Goal: Task Accomplishment & Management: Use online tool/utility

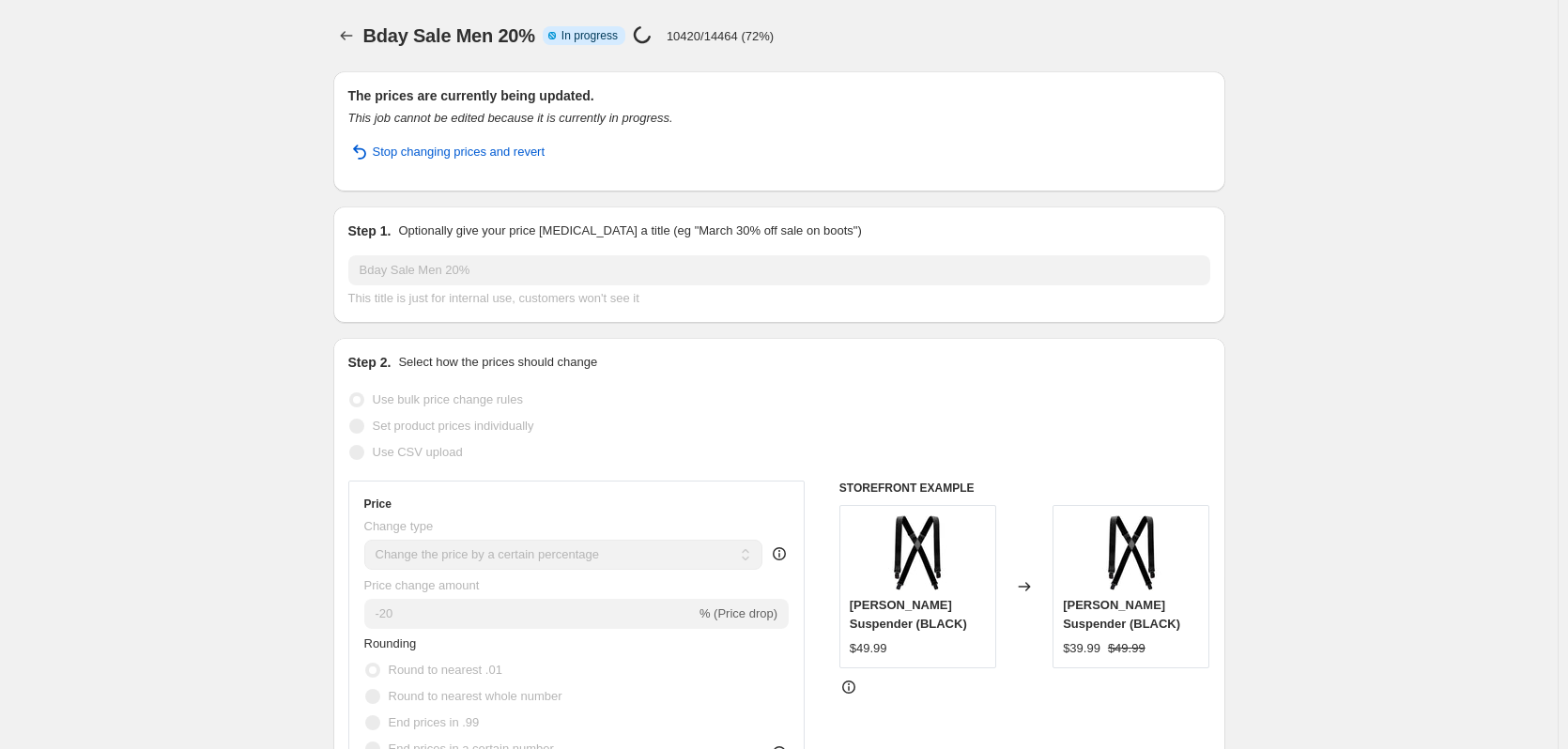
select select "percentage"
select select "collection"
click at [349, 36] on icon "Price change jobs" at bounding box center [346, 35] width 19 height 19
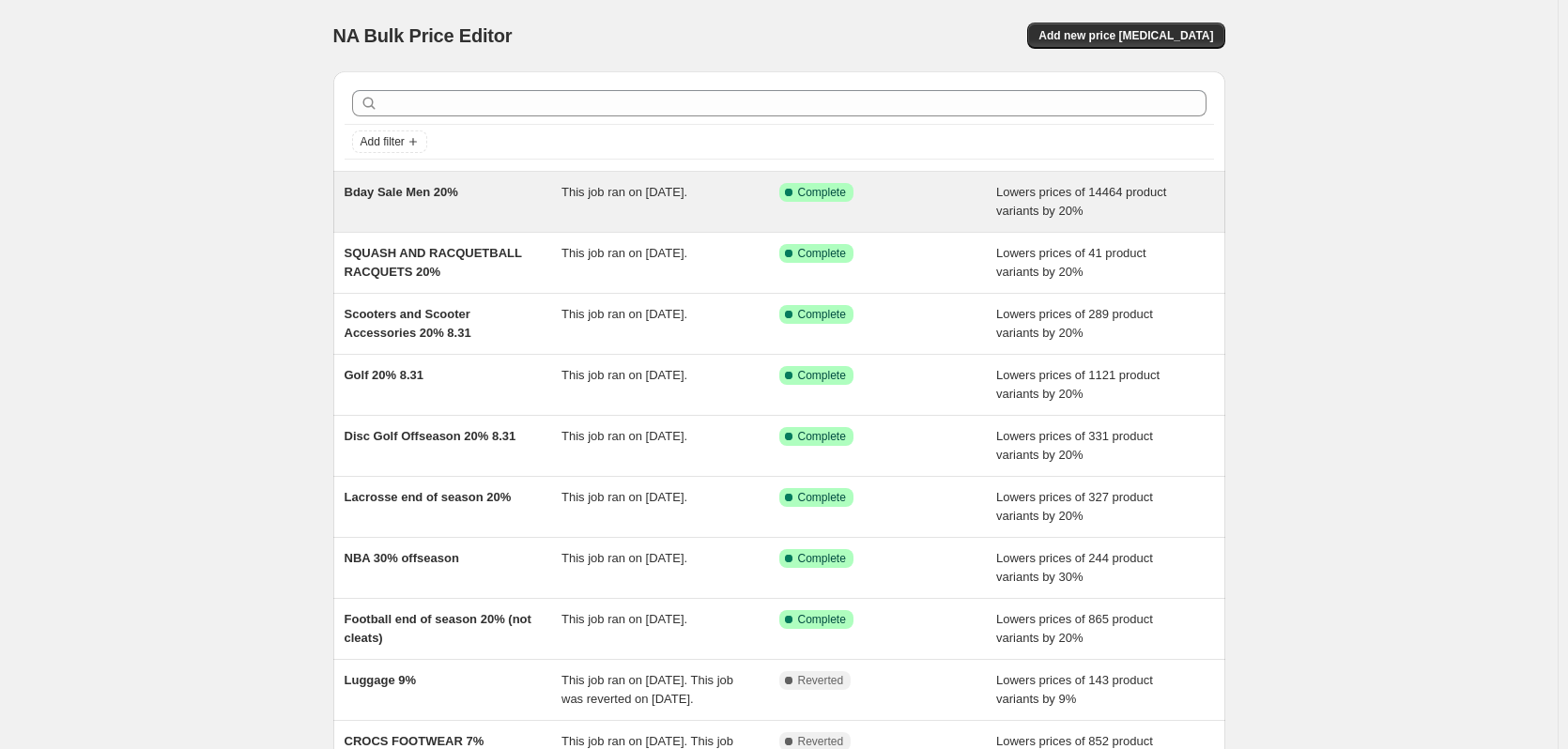
click at [455, 196] on span "Bday Sale Men 20%" at bounding box center [402, 191] width 113 height 14
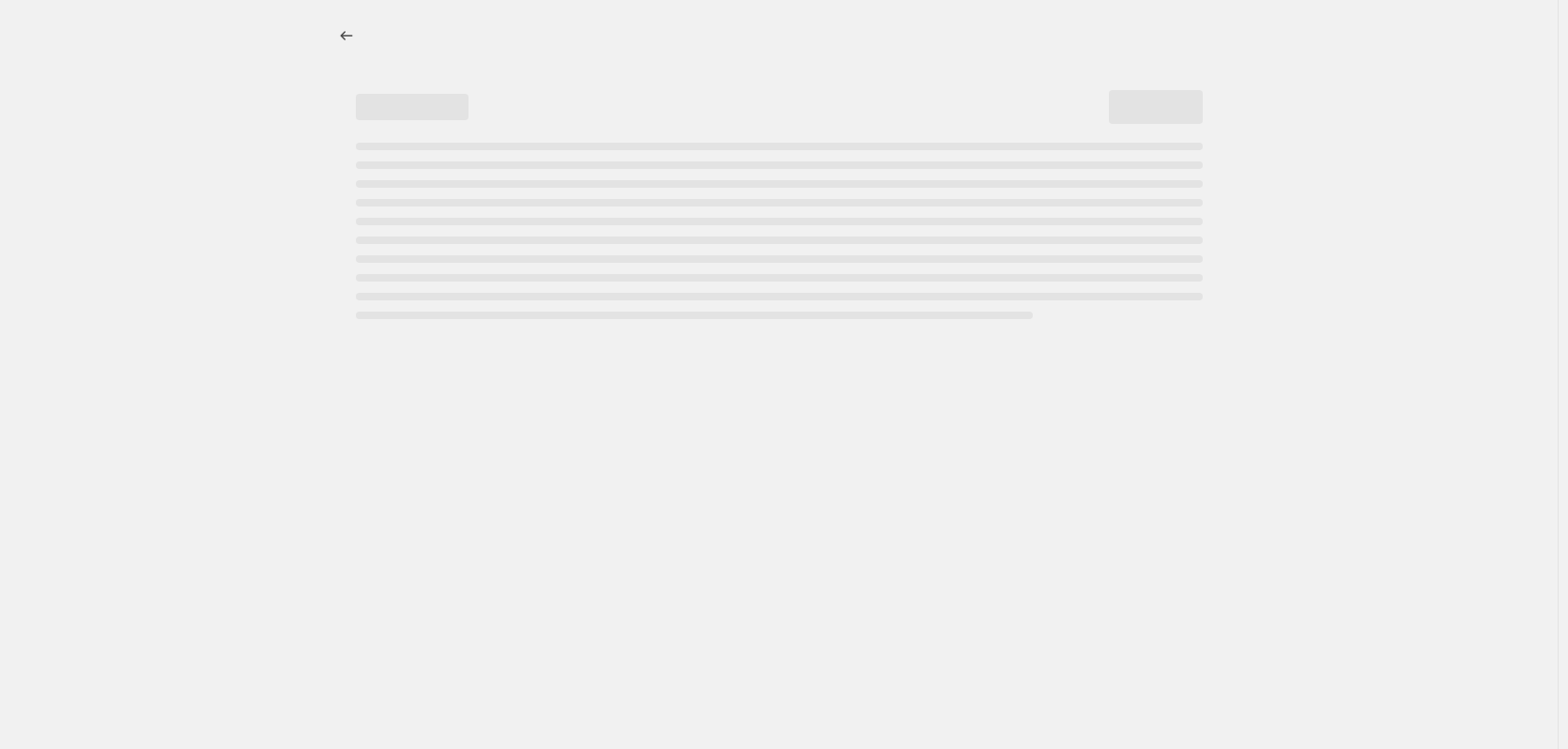
select select "percentage"
select select "collection"
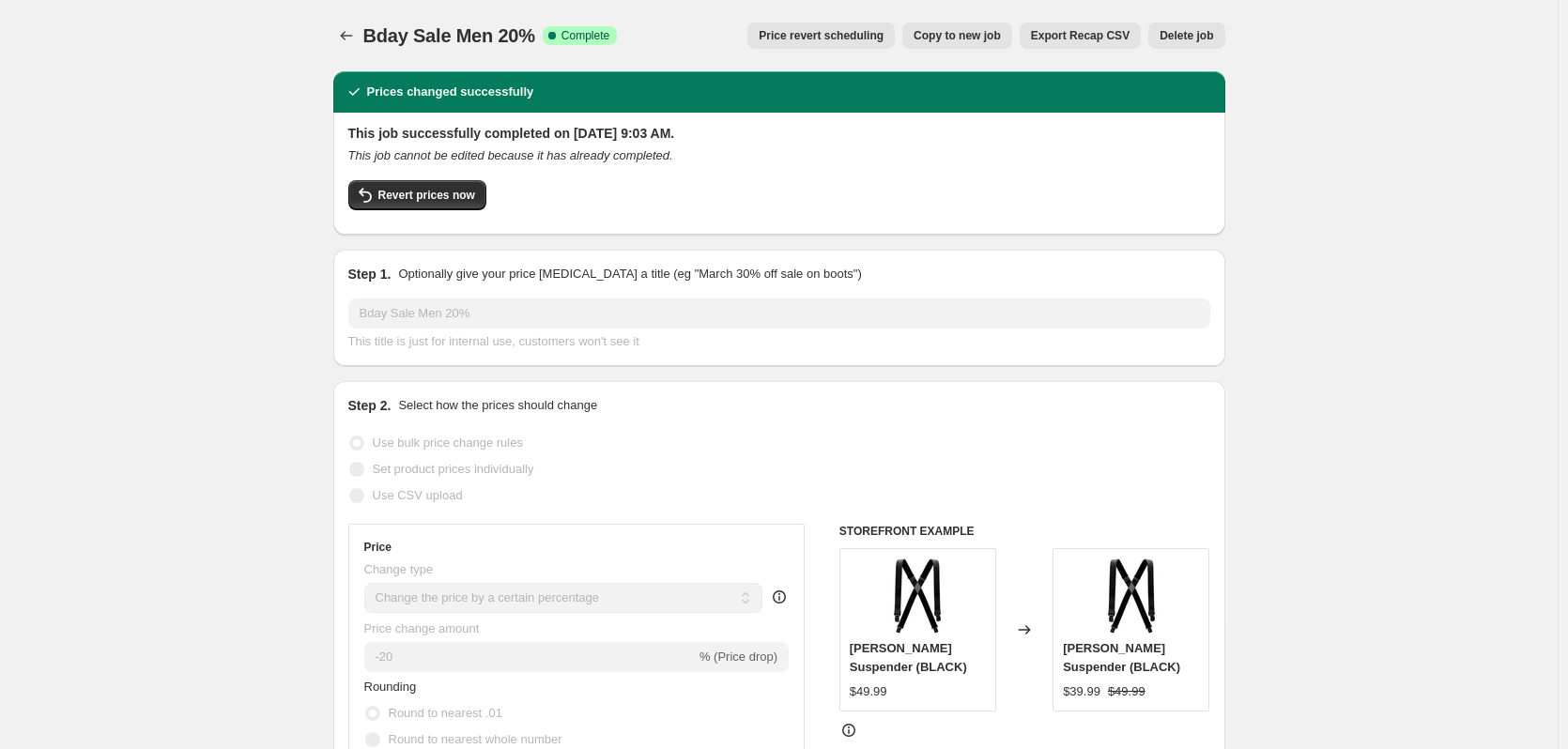
click at [950, 38] on span "Copy to new job" at bounding box center [956, 35] width 87 height 15
select select "percentage"
select select "collection"
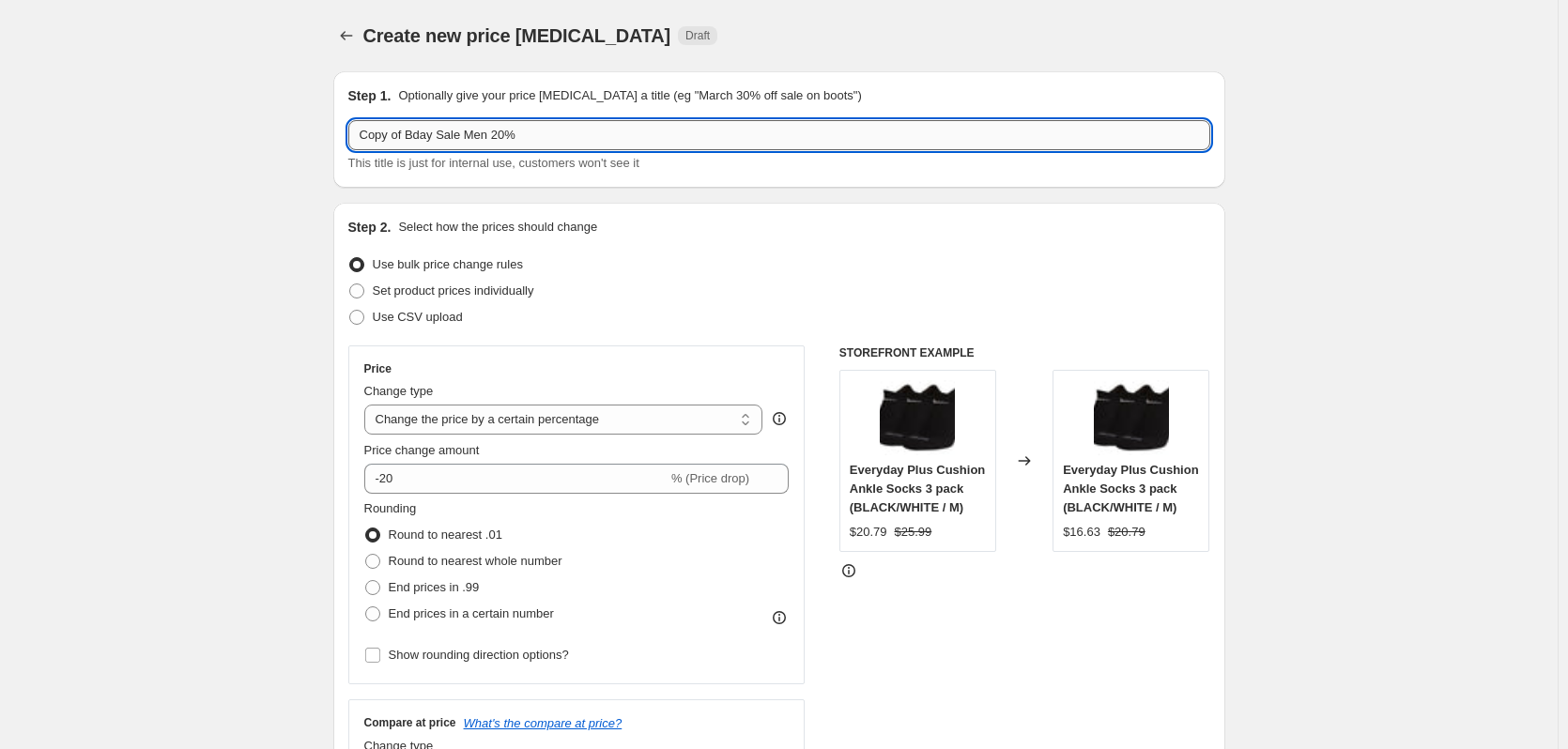
click at [414, 137] on input "Copy of Bday Sale Men 20%" at bounding box center [780, 135] width 863 height 30
click at [434, 136] on input "Bday Sale Men 20%" at bounding box center [780, 135] width 863 height 30
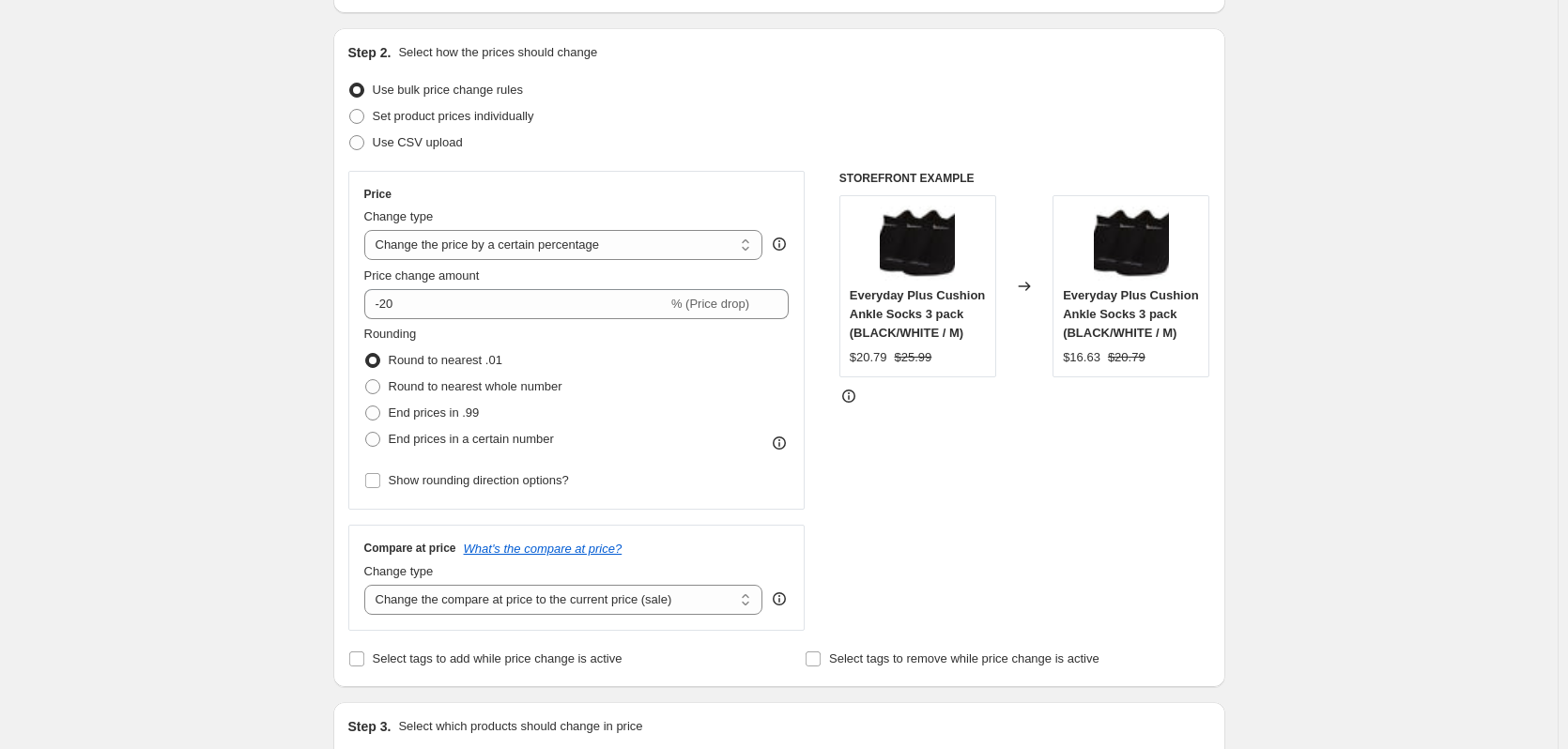
scroll to position [179, 0]
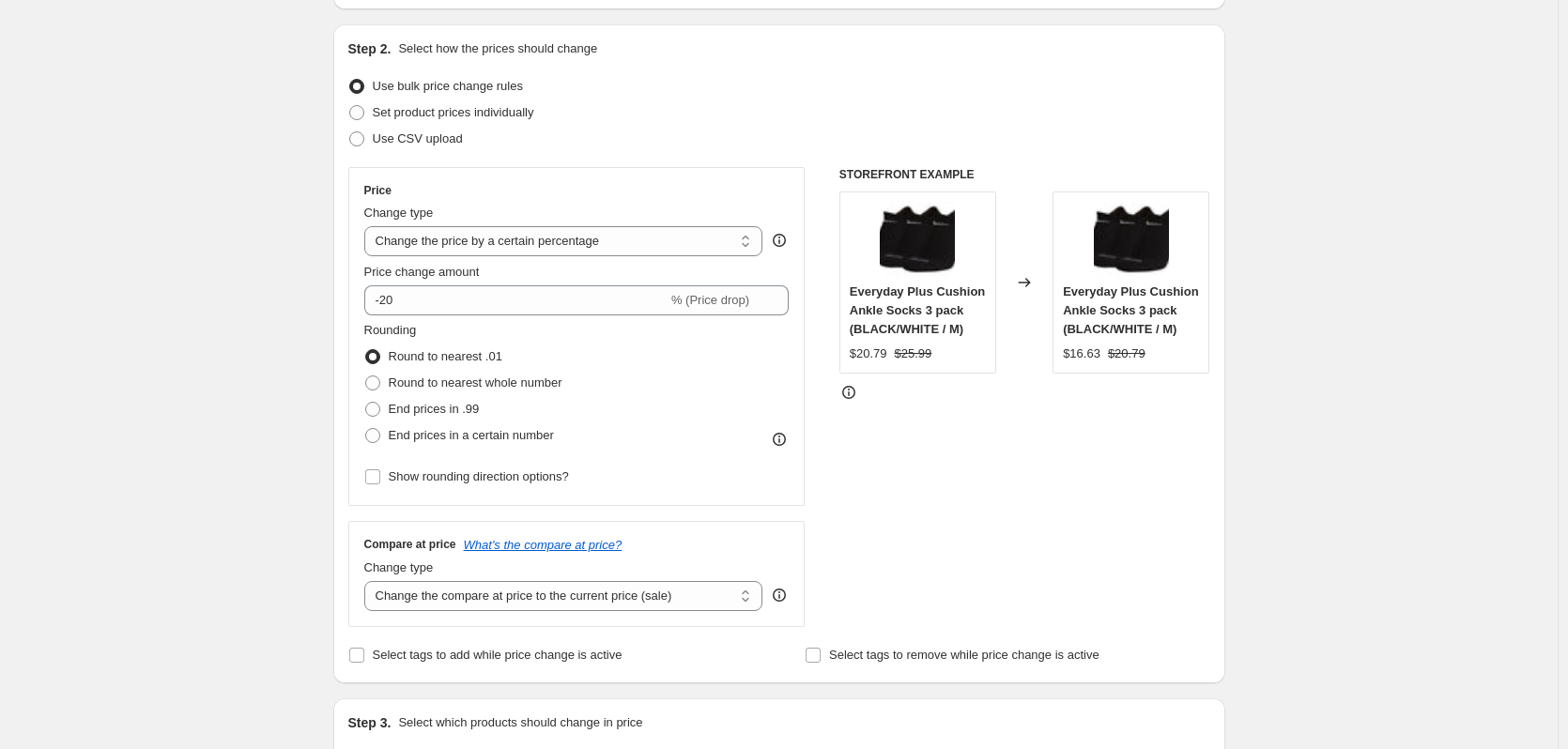
type input "Bday Sale Women 20%"
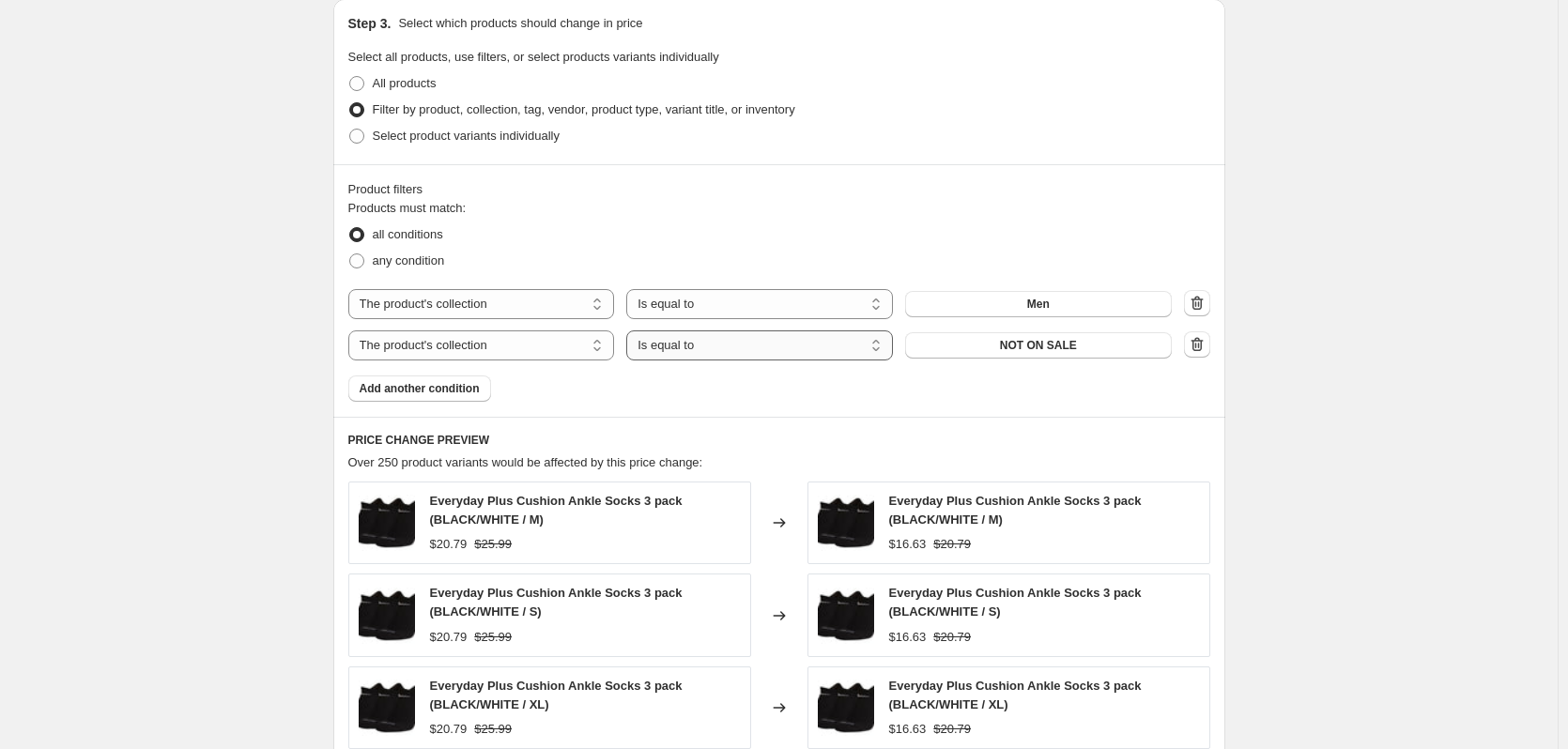
scroll to position [879, 0]
click at [969, 303] on button "Men" at bounding box center [1038, 303] width 267 height 26
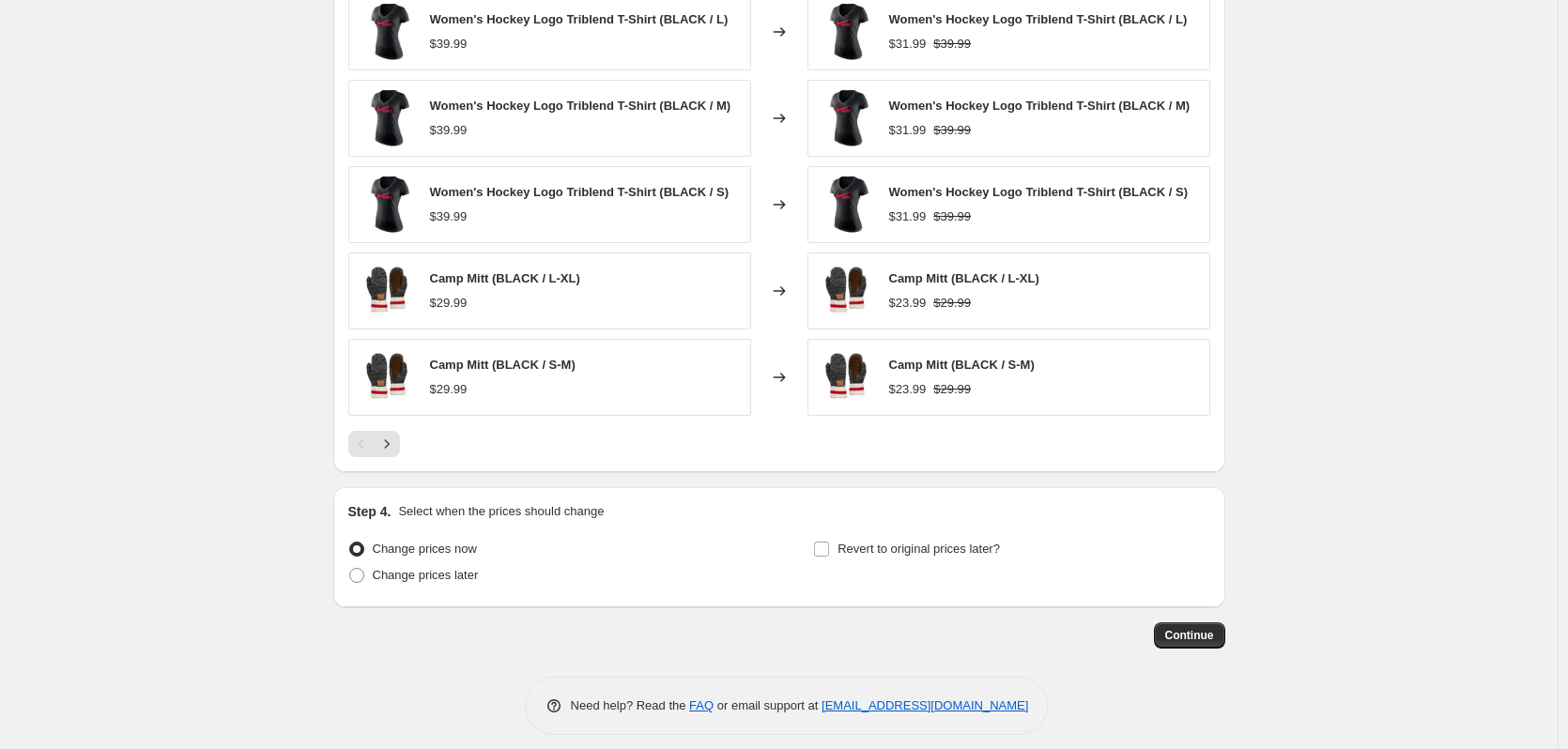
scroll to position [1380, 0]
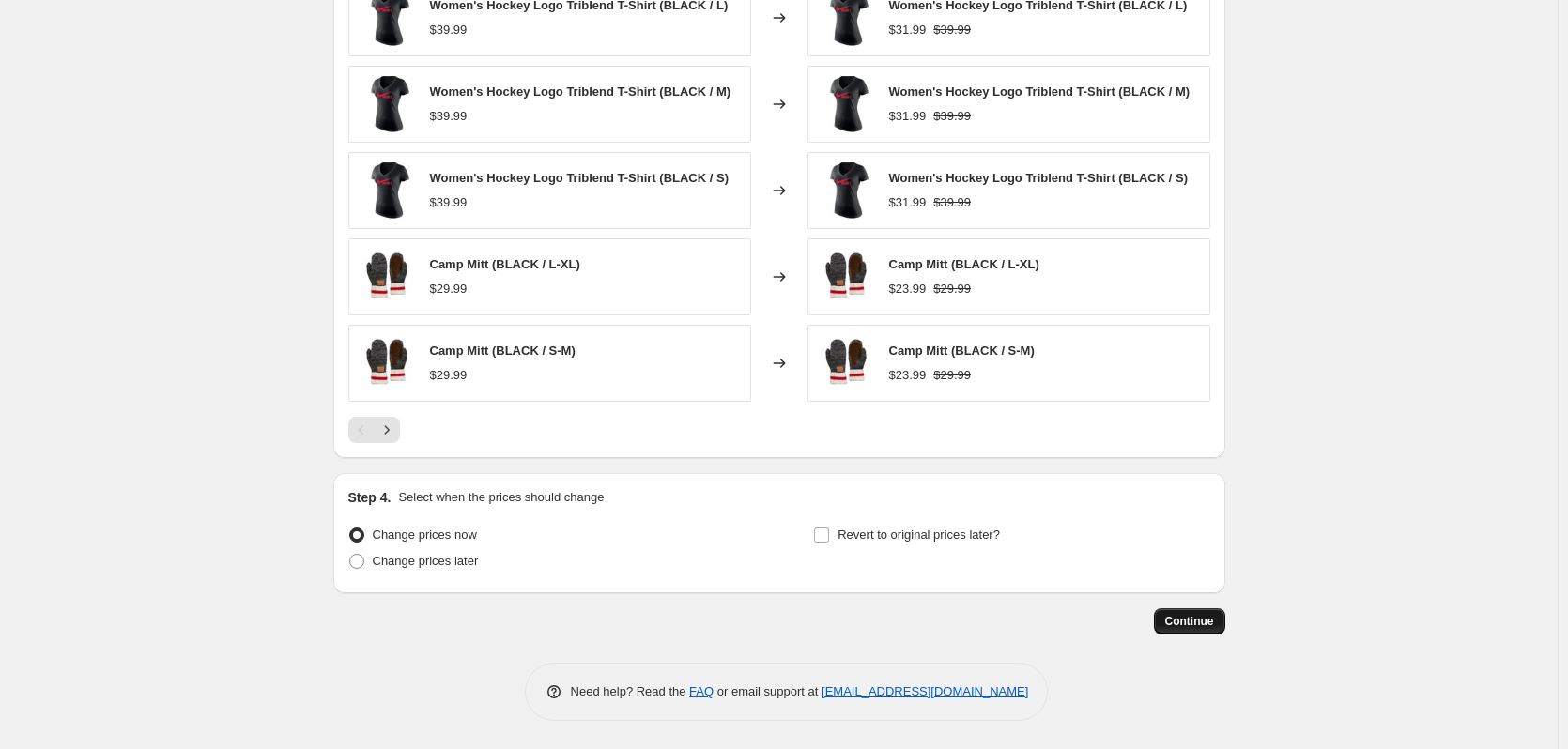
click at [1175, 617] on span "Continue" at bounding box center [1190, 621] width 49 height 15
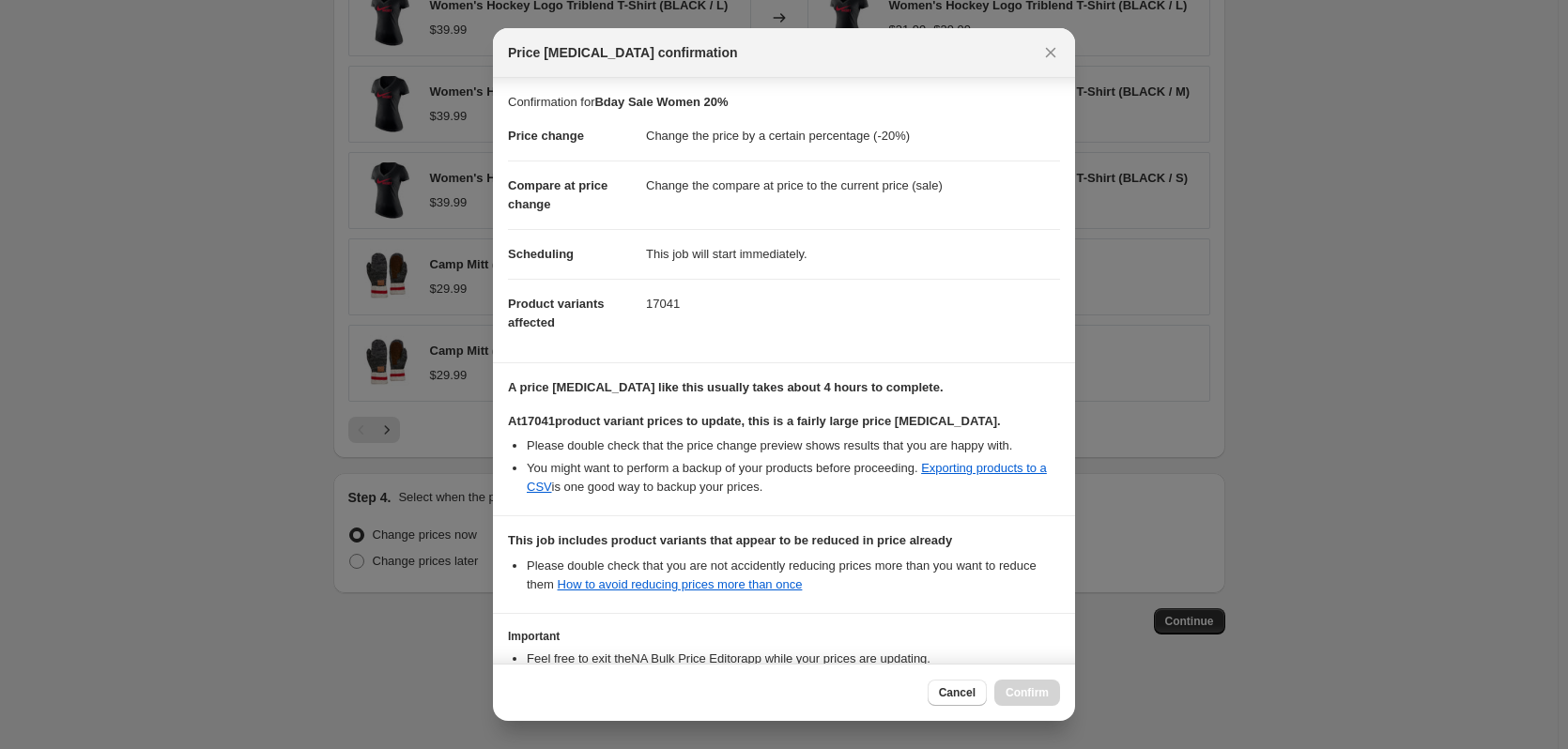
scroll to position [163, 0]
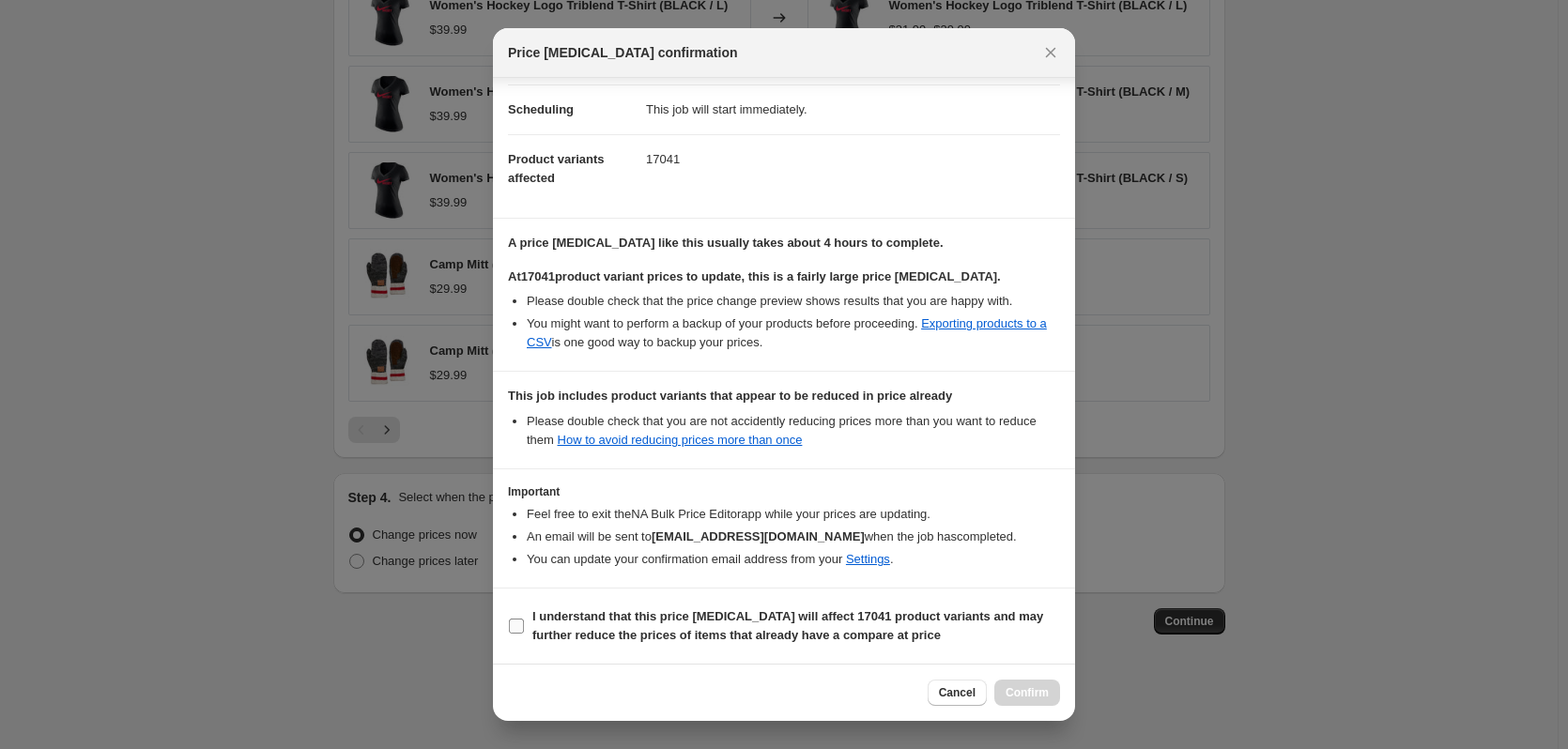
click at [522, 631] on input "I understand that this price [MEDICAL_DATA] will affect 17041 product variants …" at bounding box center [516, 626] width 15 height 15
checkbox input "true"
click at [1012, 687] on span "Confirm" at bounding box center [1028, 692] width 43 height 15
